Goal: Leave review/rating: Share an evaluation or opinion about a product, service, or content

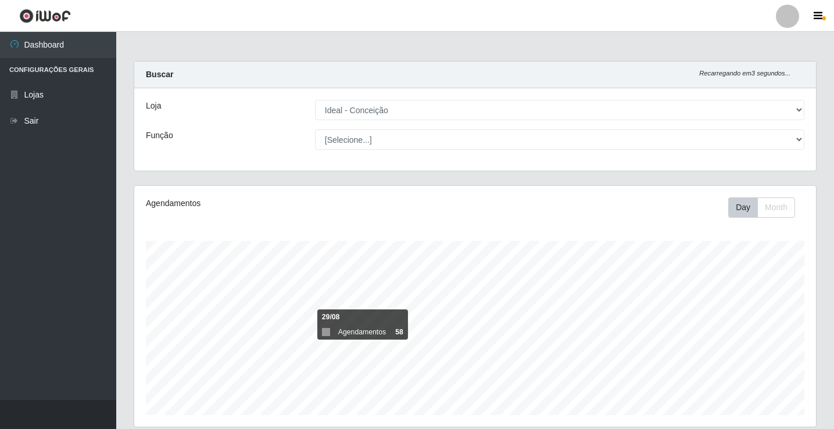
select select "231"
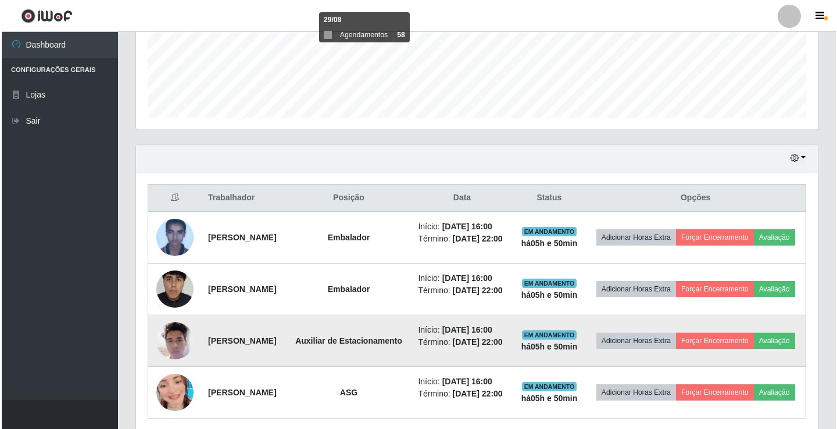
scroll to position [319, 0]
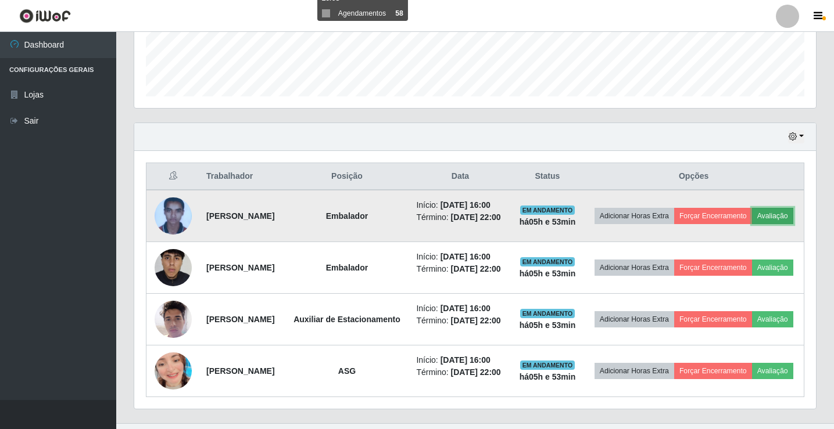
click at [752, 224] on button "Avaliação" at bounding box center [772, 216] width 41 height 16
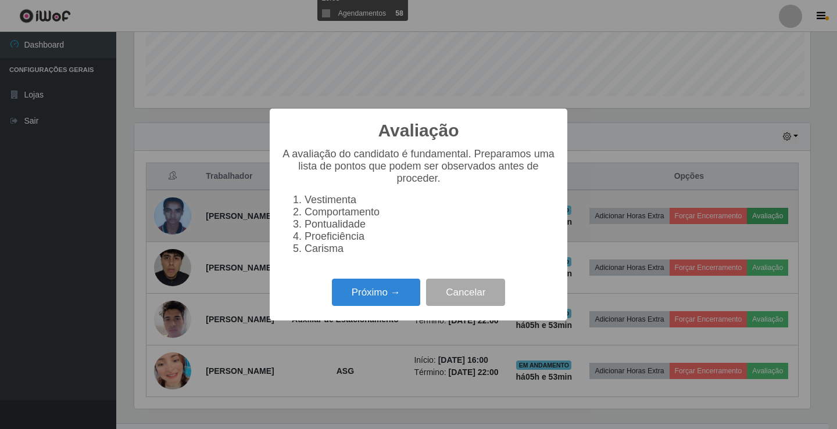
scroll to position [241, 676]
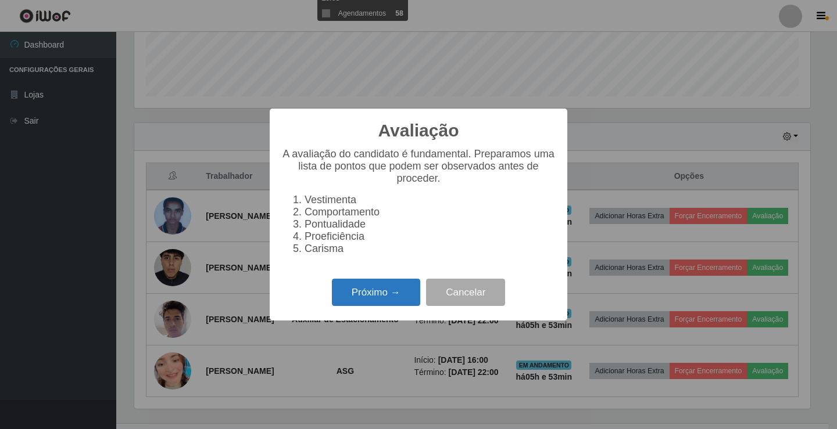
click at [410, 293] on button "Próximo →" at bounding box center [376, 292] width 88 height 27
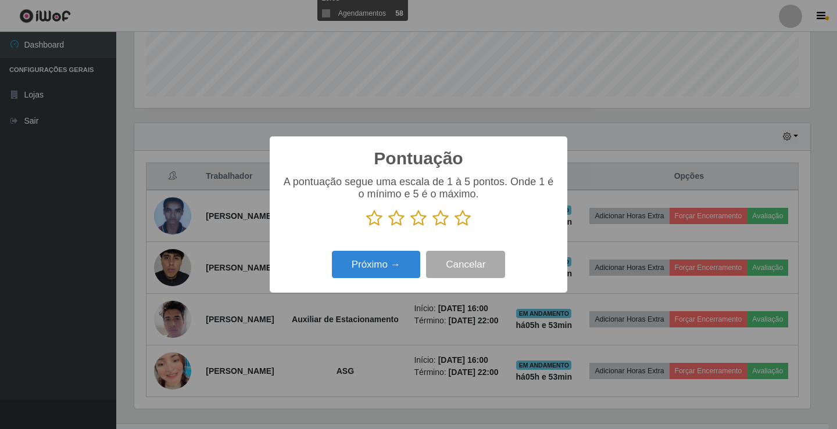
scroll to position [580762, 580328]
click at [460, 215] on icon at bounding box center [462, 218] width 16 height 17
click at [454, 227] on input "radio" at bounding box center [454, 227] width 0 height 0
click at [402, 269] on button "Próximo →" at bounding box center [376, 264] width 88 height 27
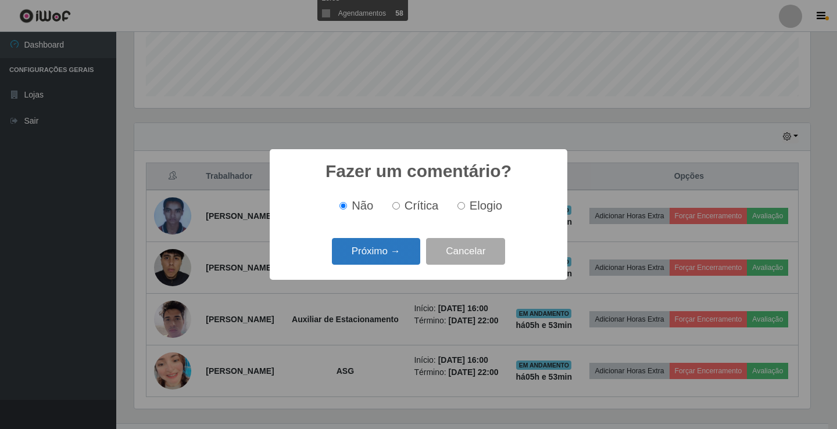
click at [404, 256] on button "Próximo →" at bounding box center [376, 251] width 88 height 27
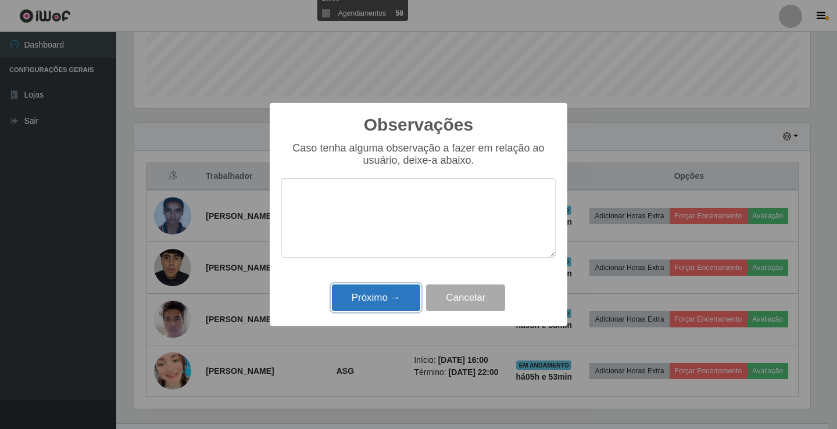
click at [376, 304] on button "Próximo →" at bounding box center [376, 298] width 88 height 27
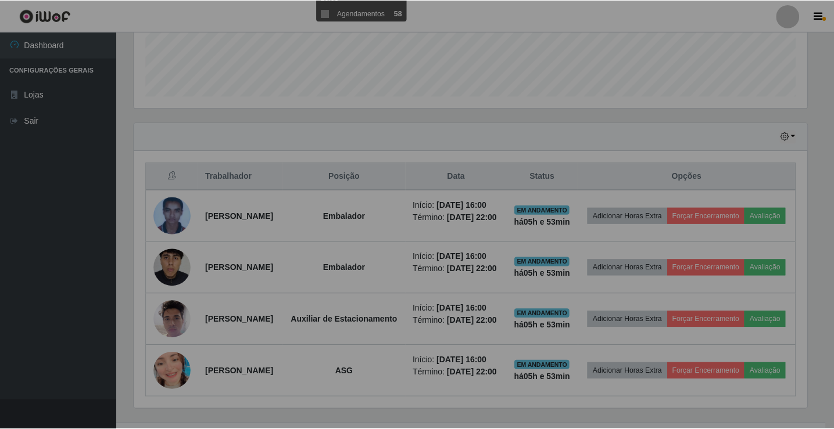
scroll to position [241, 682]
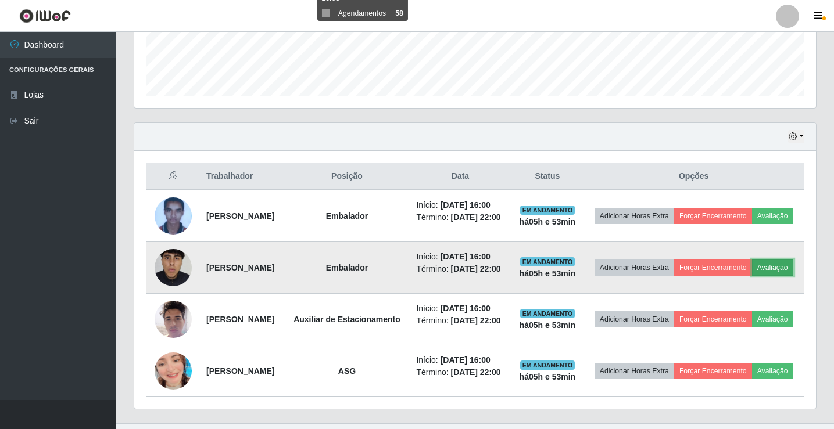
click at [752, 276] on button "Avaliação" at bounding box center [772, 268] width 41 height 16
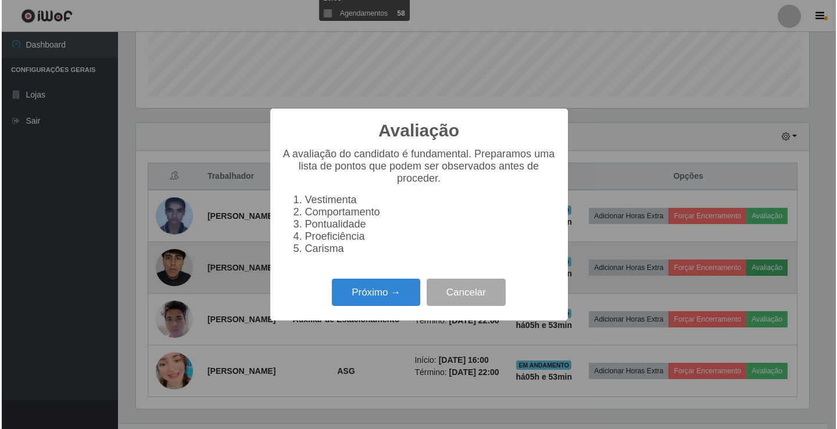
scroll to position [241, 676]
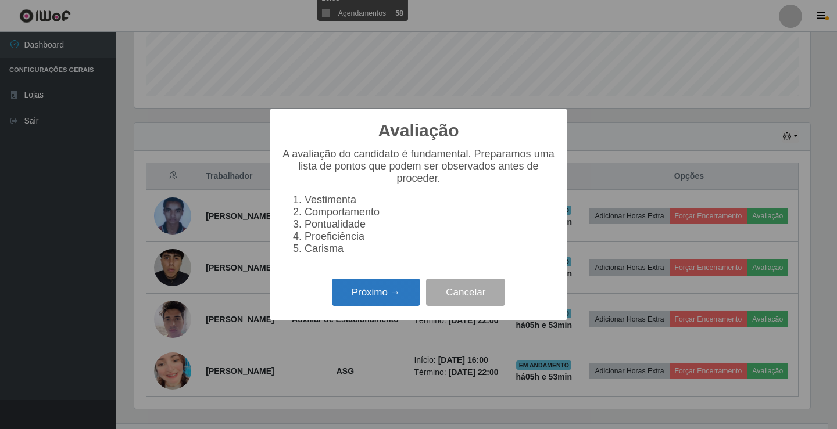
click at [417, 289] on button "Próximo →" at bounding box center [376, 292] width 88 height 27
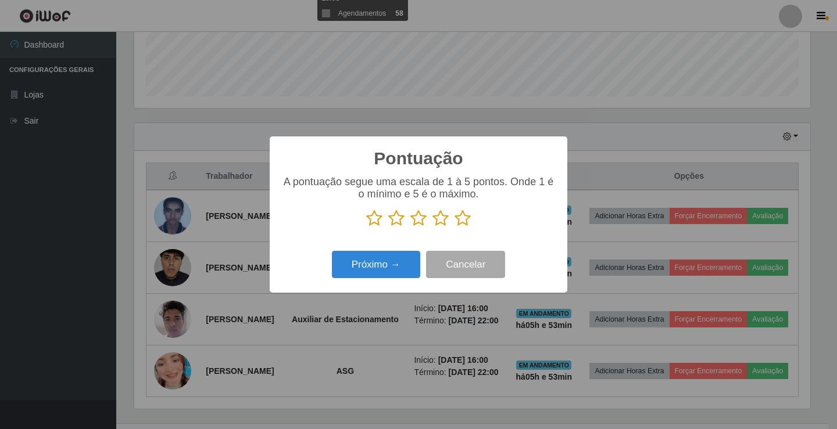
click at [465, 223] on icon at bounding box center [462, 218] width 16 height 17
click at [454, 227] on input "radio" at bounding box center [454, 227] width 0 height 0
click at [408, 272] on button "Próximo →" at bounding box center [376, 264] width 88 height 27
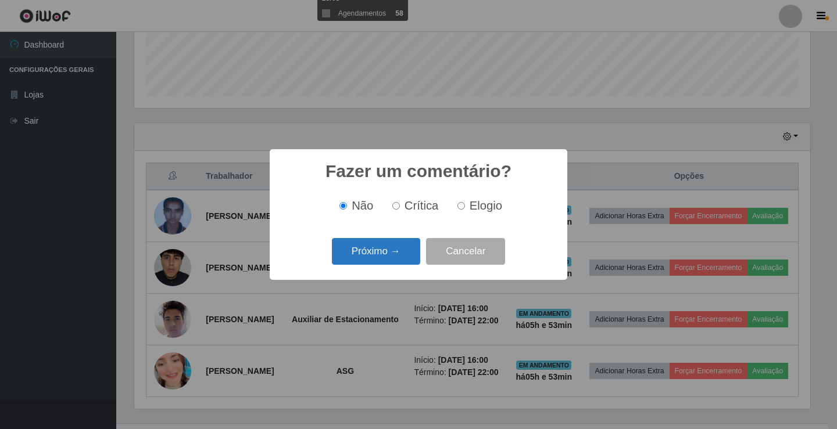
click at [419, 246] on button "Próximo →" at bounding box center [376, 251] width 88 height 27
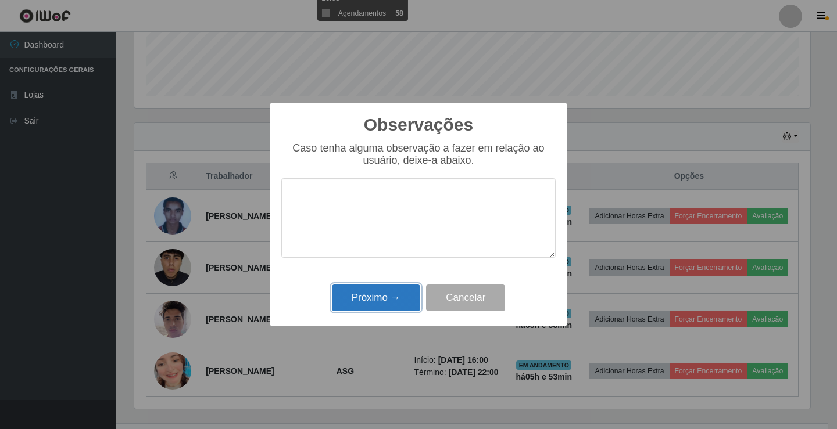
click at [398, 291] on button "Próximo →" at bounding box center [376, 298] width 88 height 27
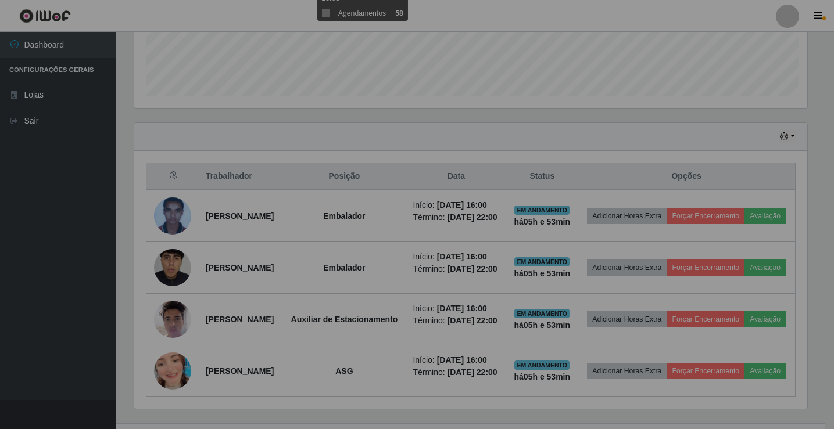
scroll to position [241, 682]
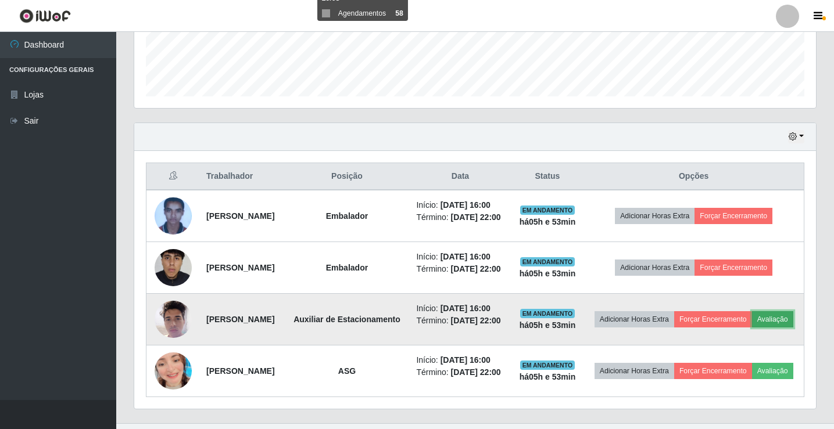
click at [752, 328] on button "Avaliação" at bounding box center [772, 319] width 41 height 16
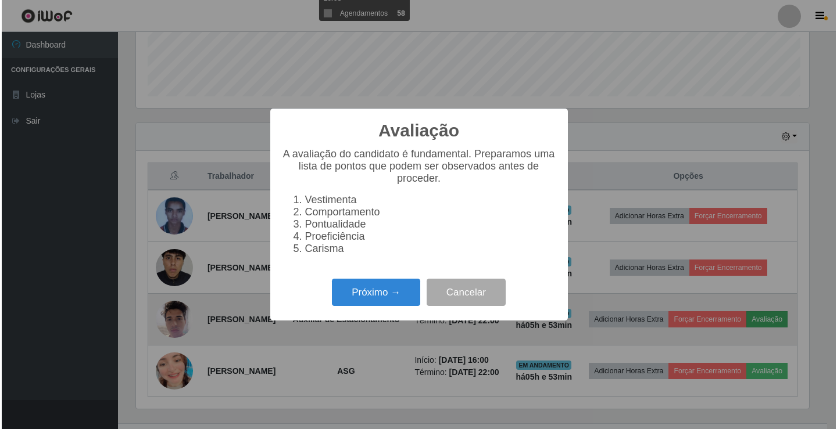
scroll to position [241, 676]
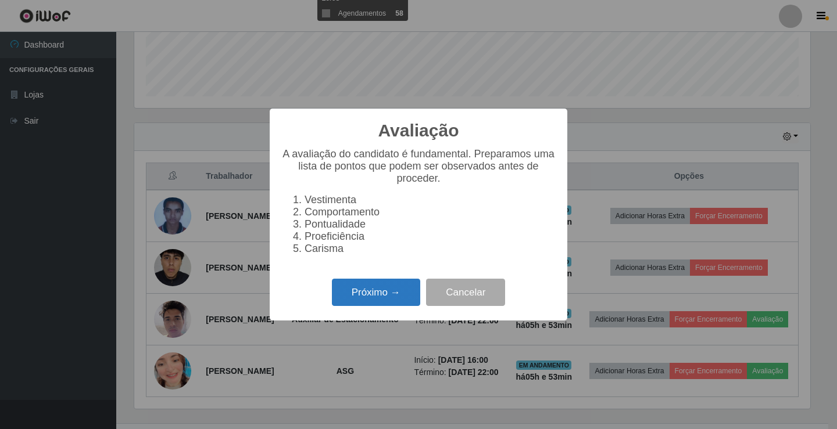
click at [397, 303] on button "Próximo →" at bounding box center [376, 292] width 88 height 27
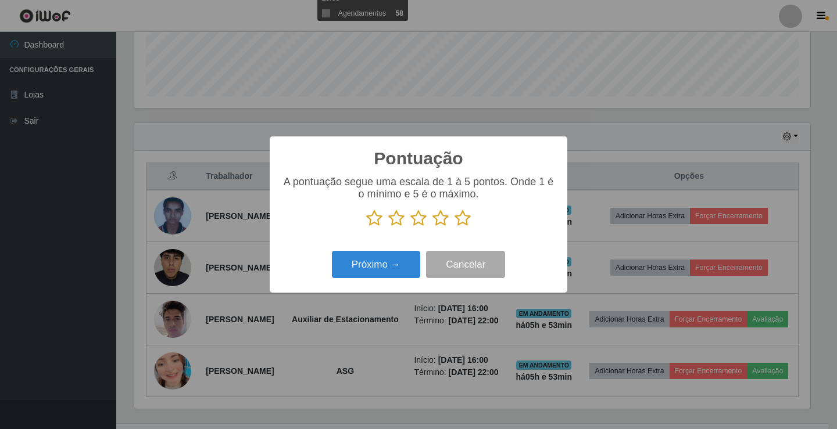
click at [464, 220] on icon at bounding box center [462, 218] width 16 height 17
click at [454, 227] on input "radio" at bounding box center [454, 227] width 0 height 0
click at [358, 265] on button "Próximo →" at bounding box center [376, 264] width 88 height 27
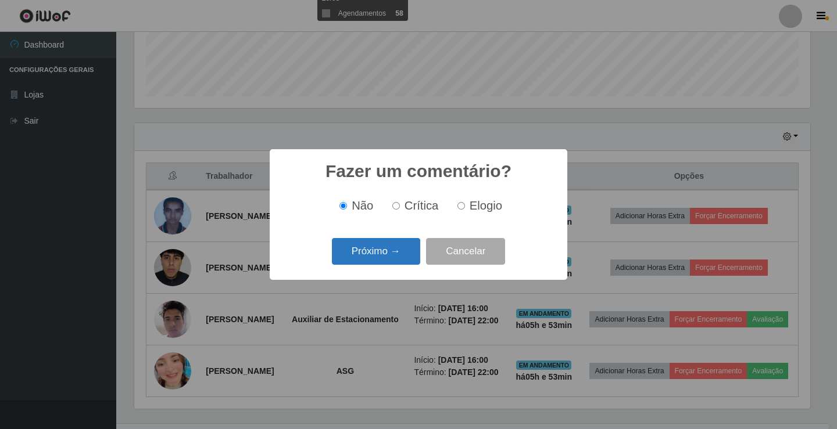
click at [369, 251] on button "Próximo →" at bounding box center [376, 251] width 88 height 27
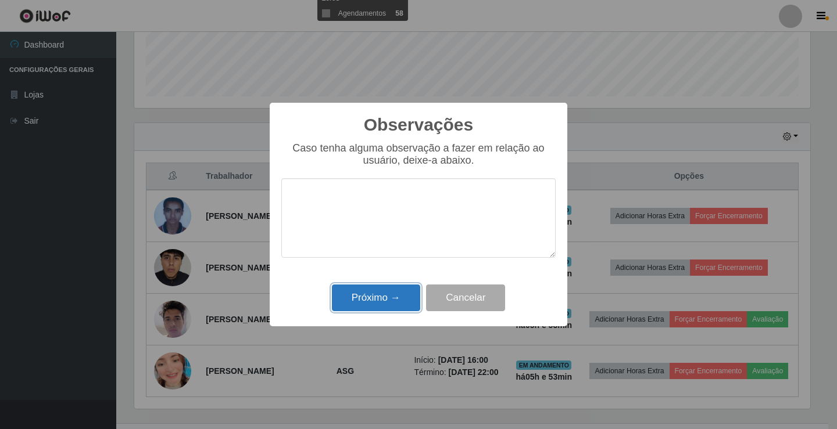
click at [383, 304] on button "Próximo →" at bounding box center [376, 298] width 88 height 27
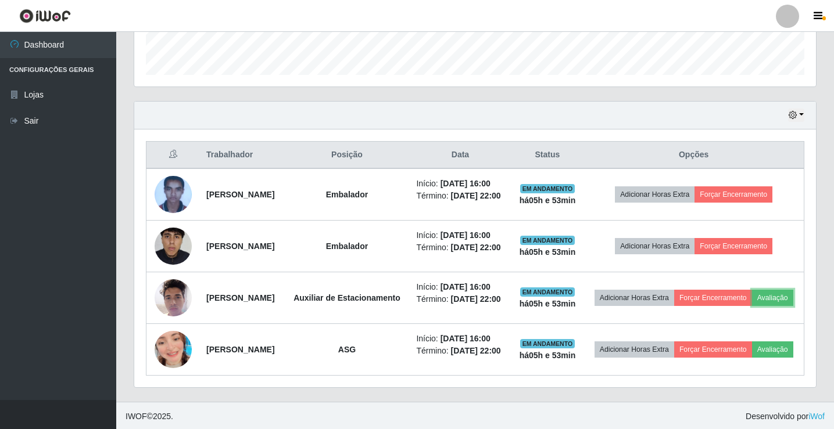
scroll to position [377, 0]
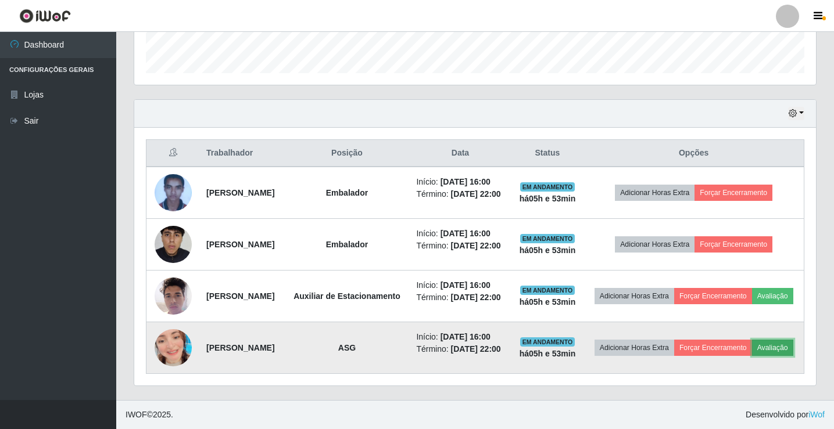
click at [752, 354] on button "Avaliação" at bounding box center [772, 348] width 41 height 16
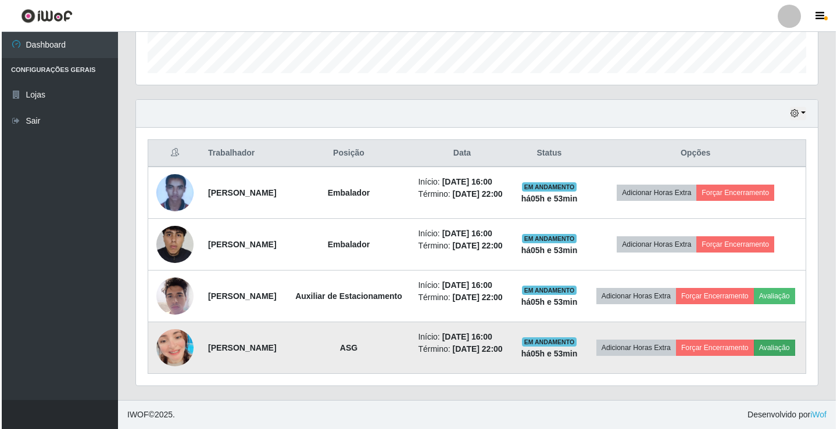
scroll to position [241, 676]
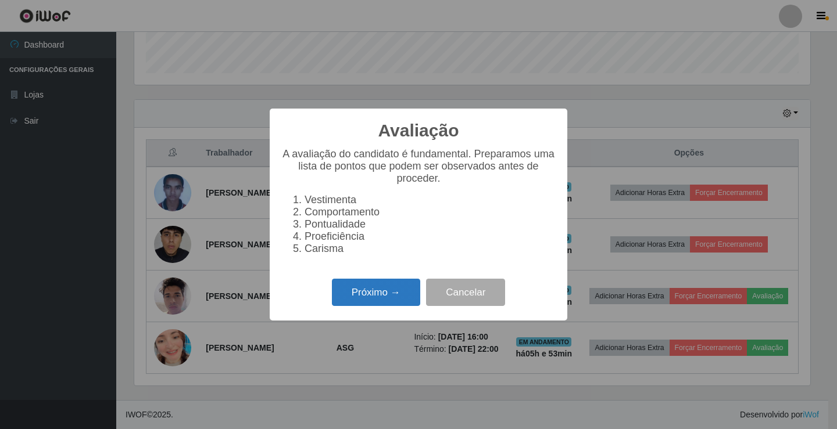
click at [386, 301] on button "Próximo →" at bounding box center [376, 292] width 88 height 27
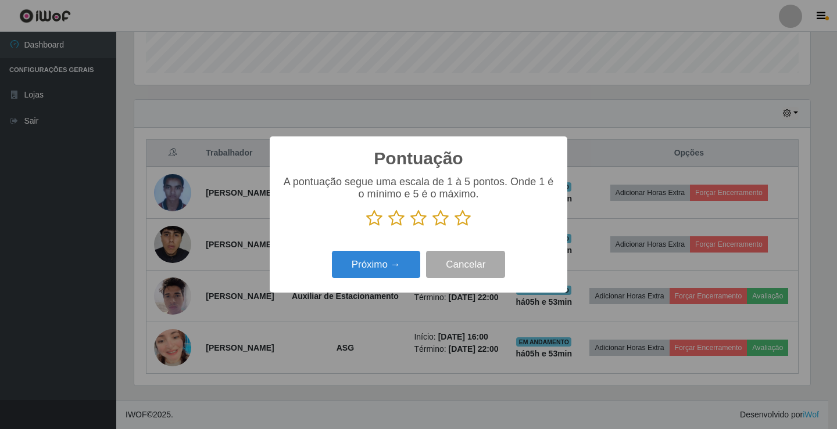
scroll to position [580762, 580328]
click at [465, 222] on icon at bounding box center [462, 218] width 16 height 17
click at [454, 227] on input "radio" at bounding box center [454, 227] width 0 height 0
click at [407, 268] on button "Próximo →" at bounding box center [376, 264] width 88 height 27
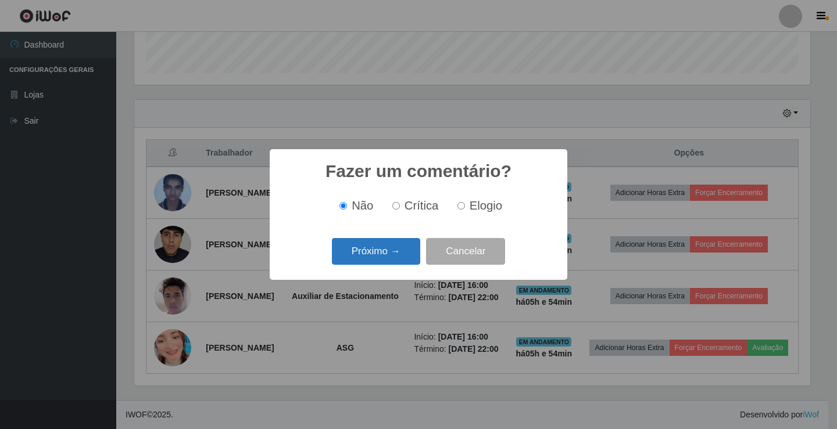
click at [403, 262] on button "Próximo →" at bounding box center [376, 251] width 88 height 27
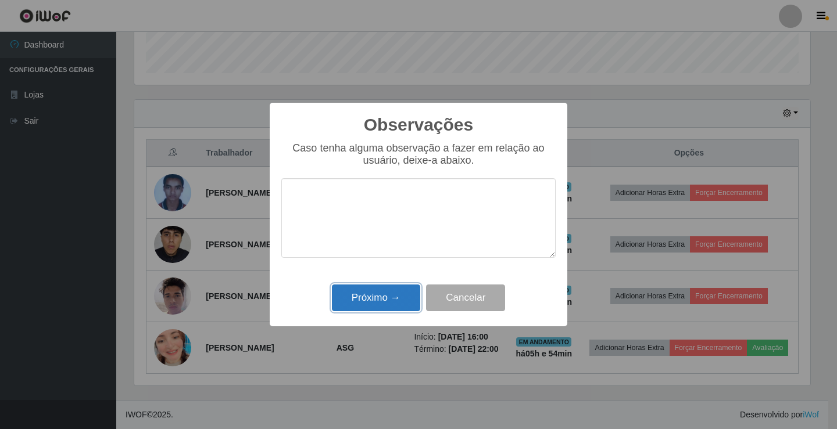
click at [386, 302] on button "Próximo →" at bounding box center [376, 298] width 88 height 27
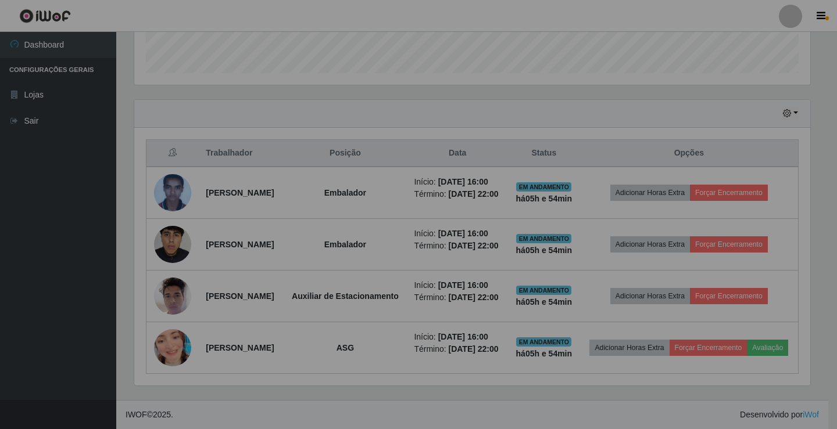
scroll to position [241, 682]
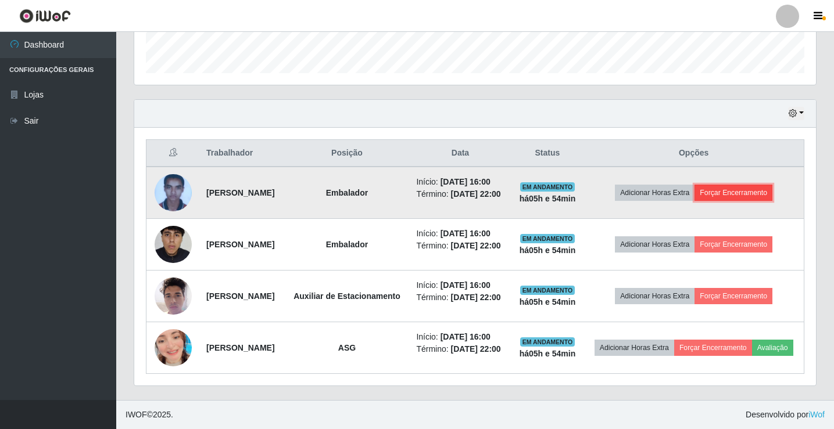
click at [728, 185] on button "Forçar Encerramento" at bounding box center [733, 193] width 78 height 16
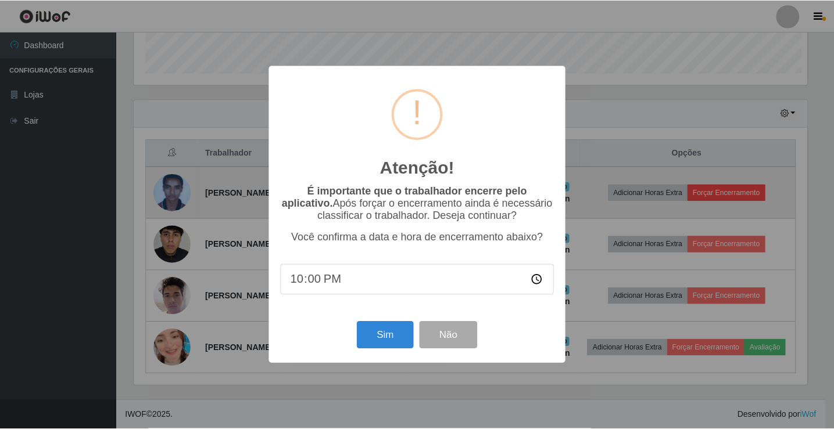
scroll to position [241, 676]
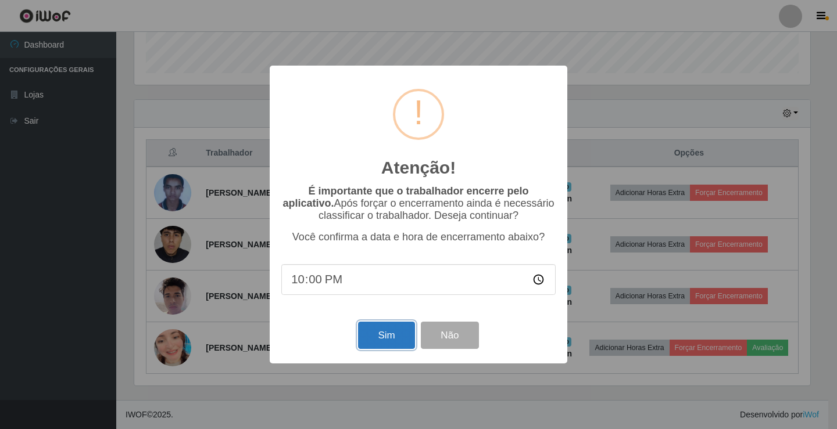
click at [396, 338] on button "Sim" at bounding box center [386, 335] width 56 height 27
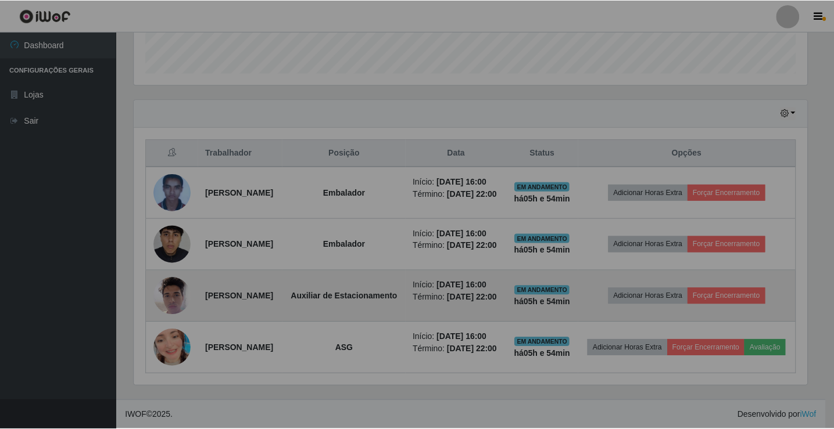
scroll to position [0, 0]
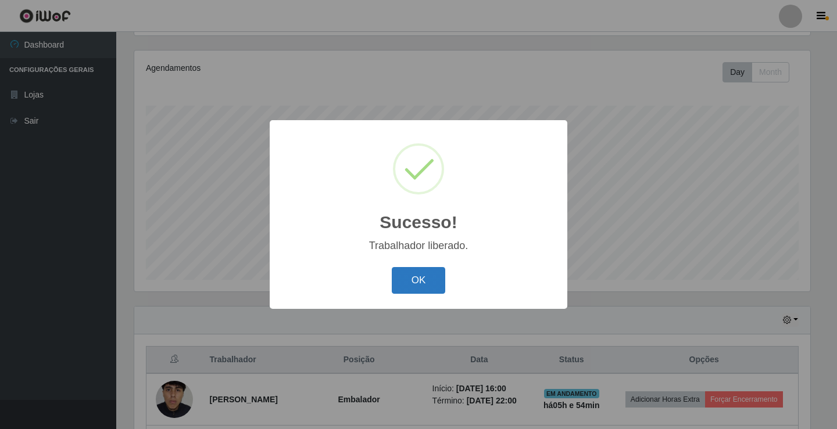
click at [435, 285] on button "OK" at bounding box center [419, 280] width 54 height 27
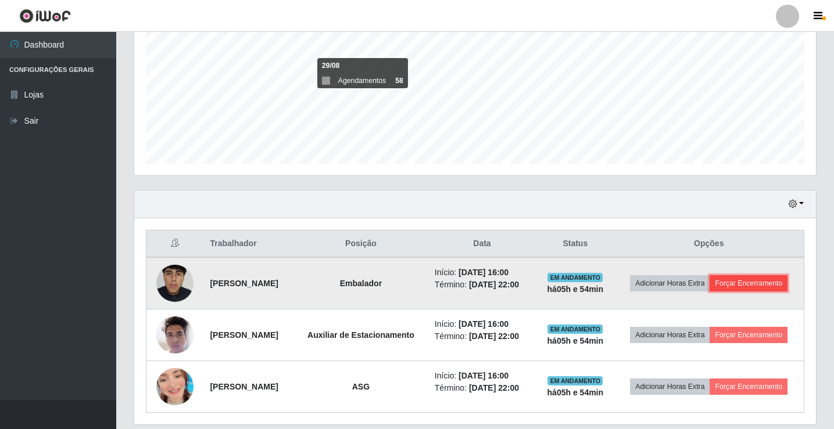
click at [746, 286] on button "Forçar Encerramento" at bounding box center [748, 283] width 78 height 16
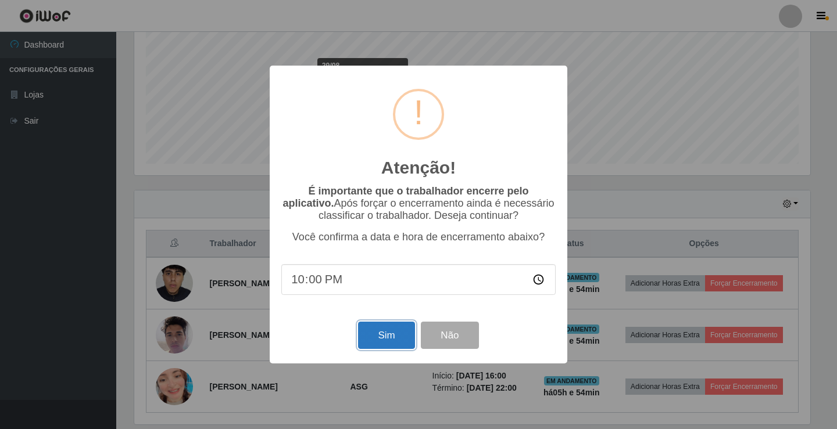
click at [389, 334] on button "Sim" at bounding box center [386, 335] width 56 height 27
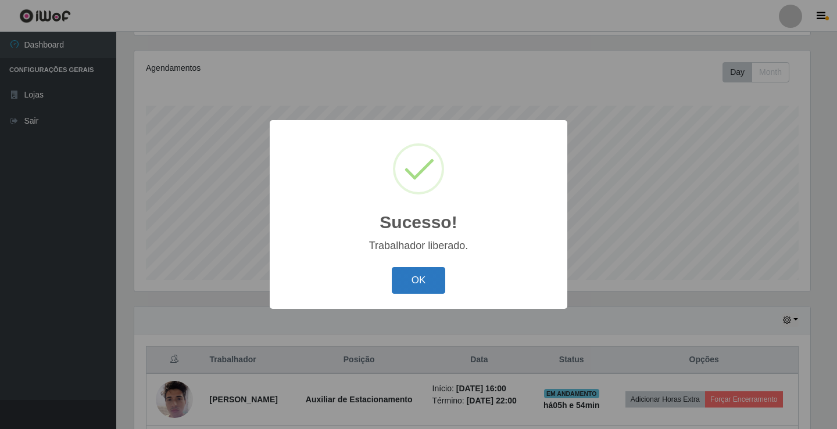
click at [414, 282] on button "OK" at bounding box center [419, 280] width 54 height 27
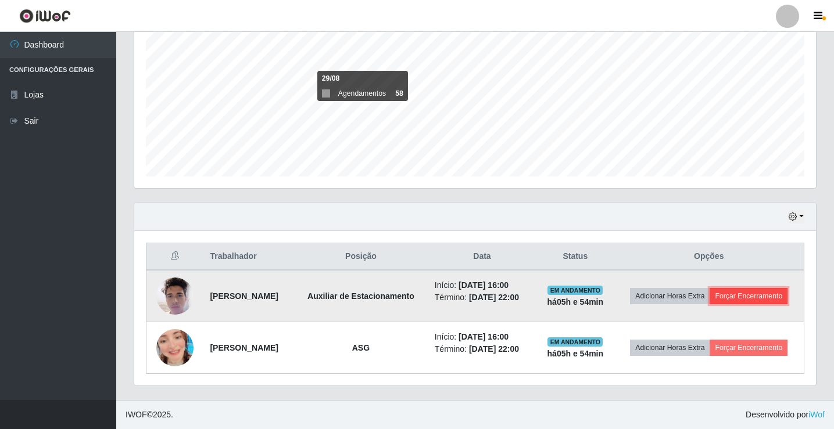
click at [741, 296] on button "Forçar Encerramento" at bounding box center [748, 296] width 78 height 16
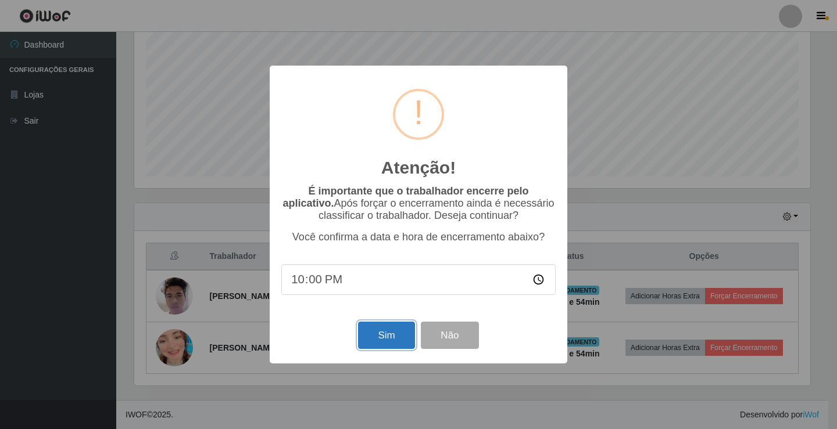
click at [399, 338] on button "Sim" at bounding box center [386, 335] width 56 height 27
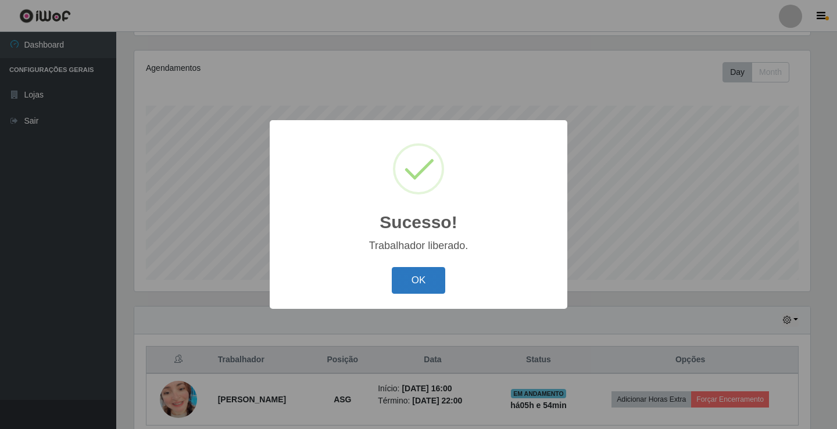
click at [426, 273] on button "OK" at bounding box center [419, 280] width 54 height 27
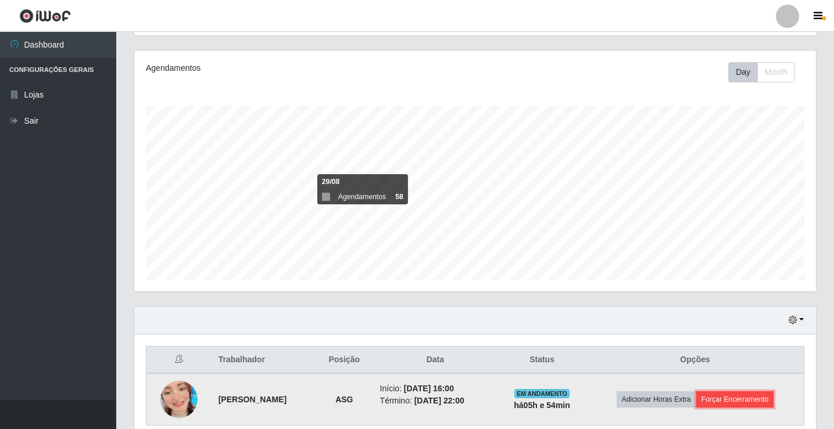
click at [755, 402] on button "Forçar Encerramento" at bounding box center [735, 400] width 78 height 16
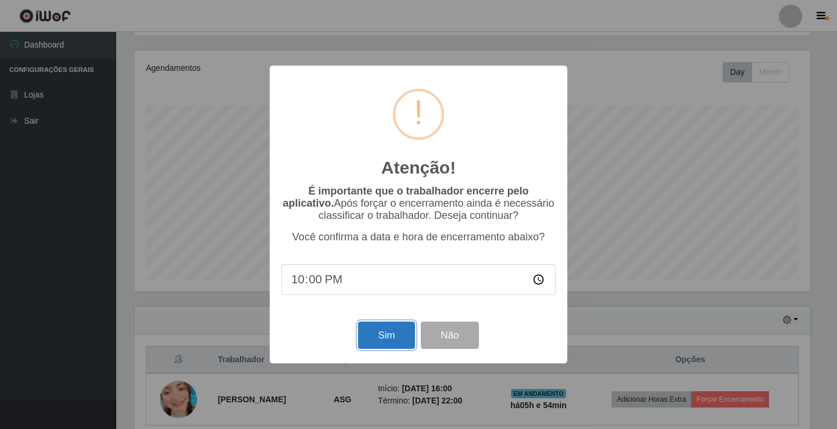
click at [393, 342] on button "Sim" at bounding box center [386, 335] width 56 height 27
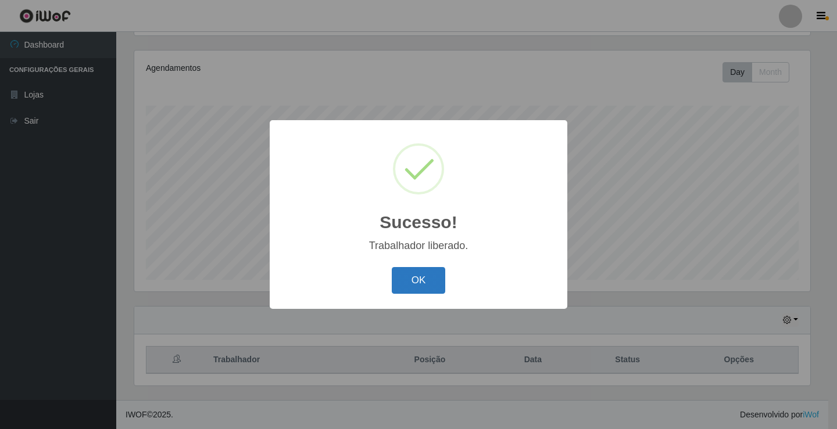
click at [411, 281] on button "OK" at bounding box center [419, 280] width 54 height 27
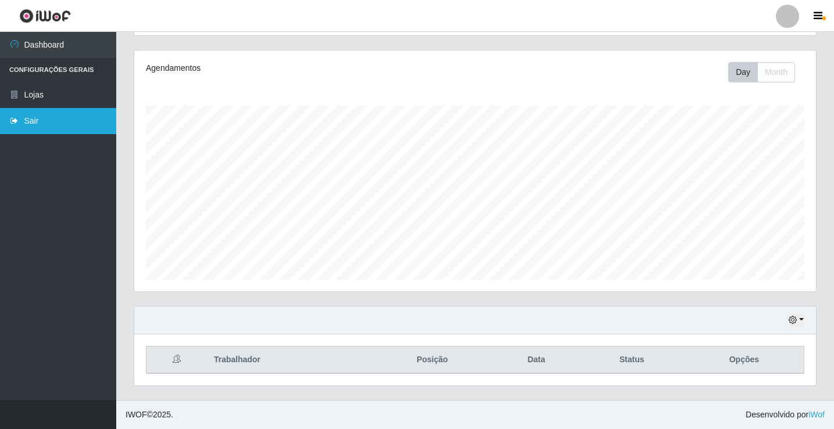
click at [19, 122] on icon at bounding box center [14, 121] width 10 height 8
